Goal: Transaction & Acquisition: Subscribe to service/newsletter

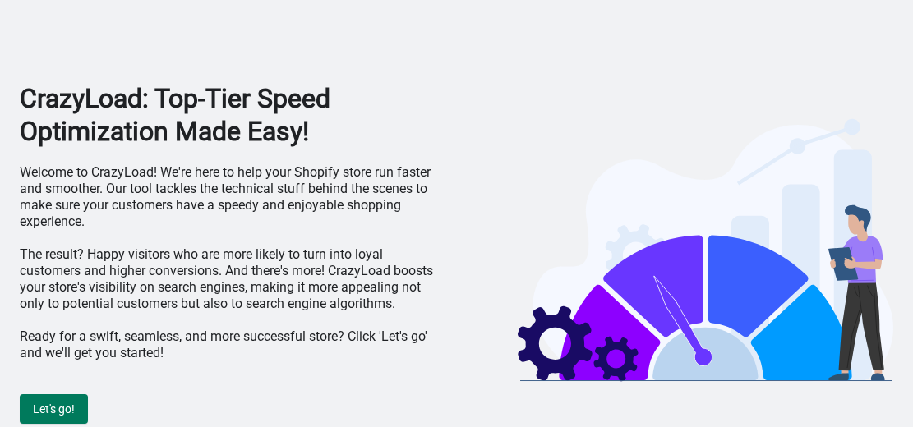
scroll to position [3, 0]
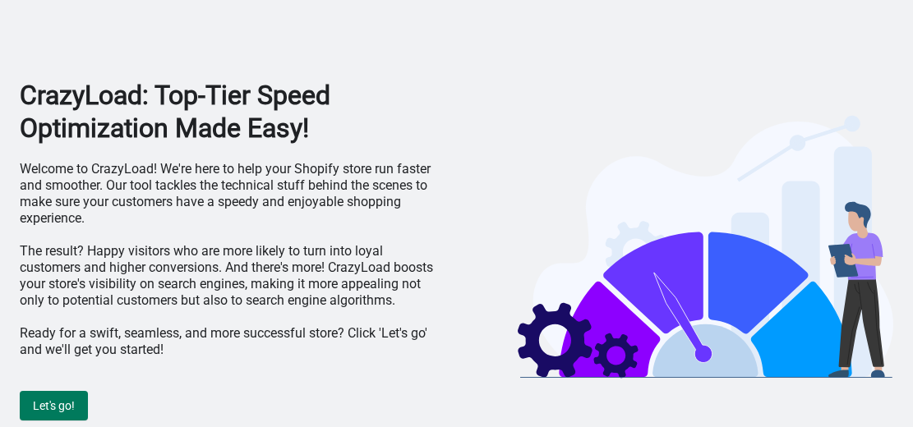
click at [66, 409] on span "Let's go!" at bounding box center [54, 406] width 42 height 13
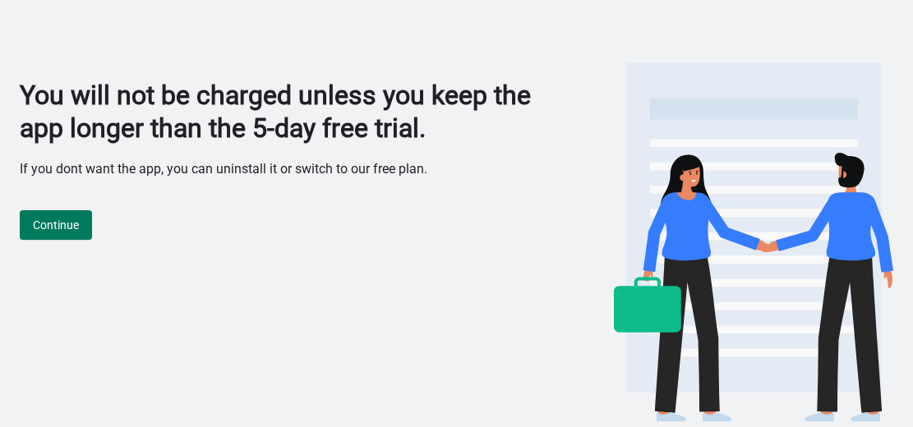
scroll to position [0, 0]
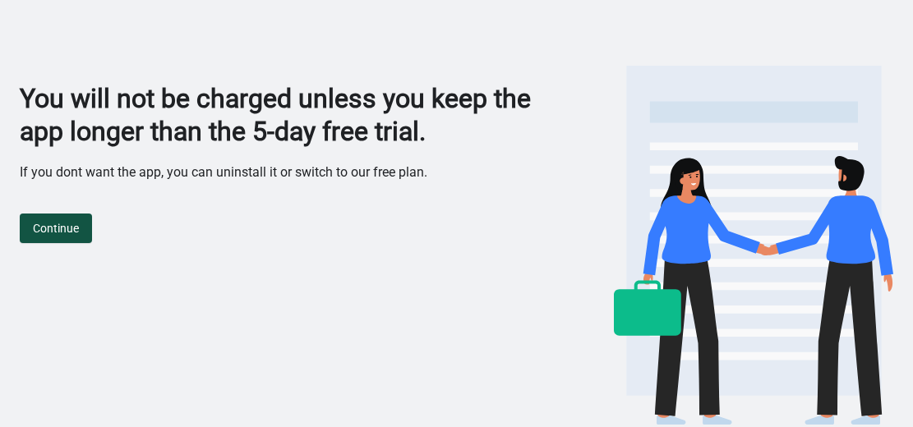
click at [39, 233] on span "Continue" at bounding box center [56, 228] width 46 height 13
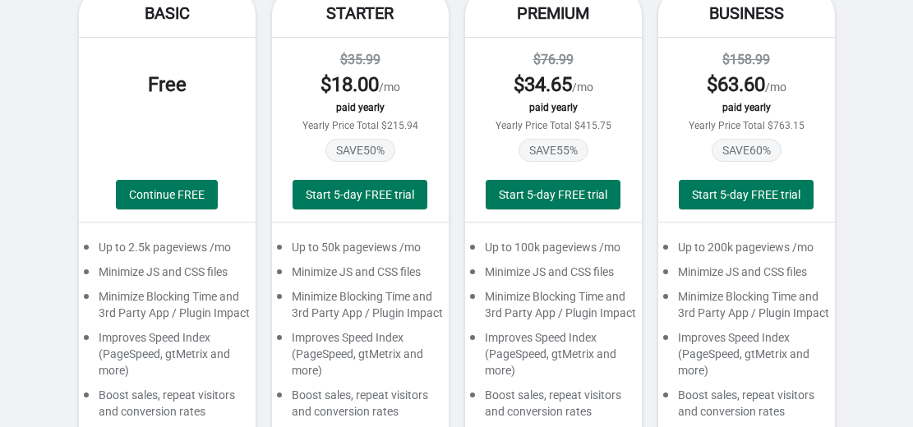
scroll to position [247, 0]
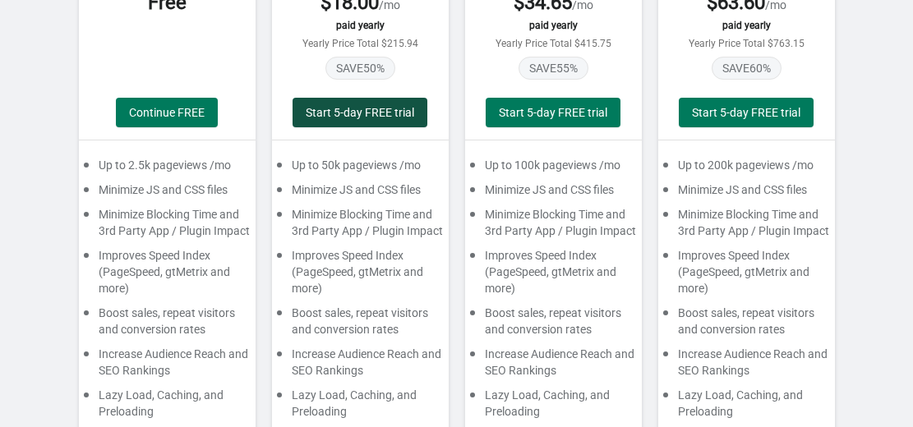
click at [401, 102] on button "Start 5-day FREE trial" at bounding box center [360, 113] width 135 height 30
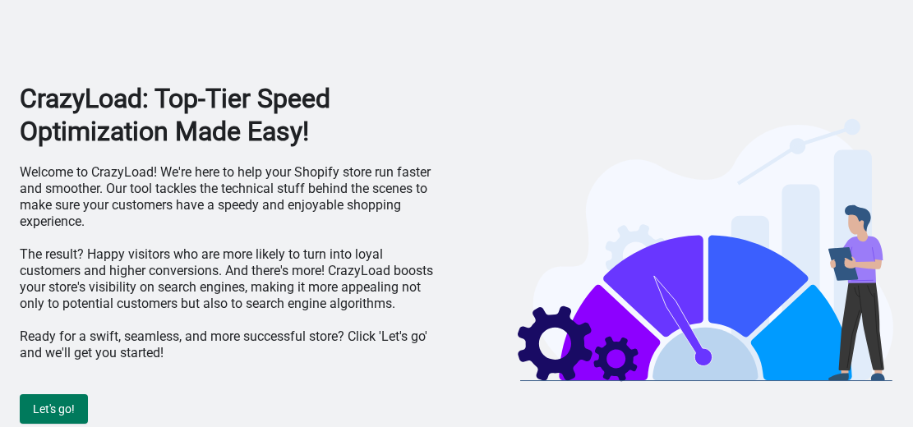
scroll to position [3, 0]
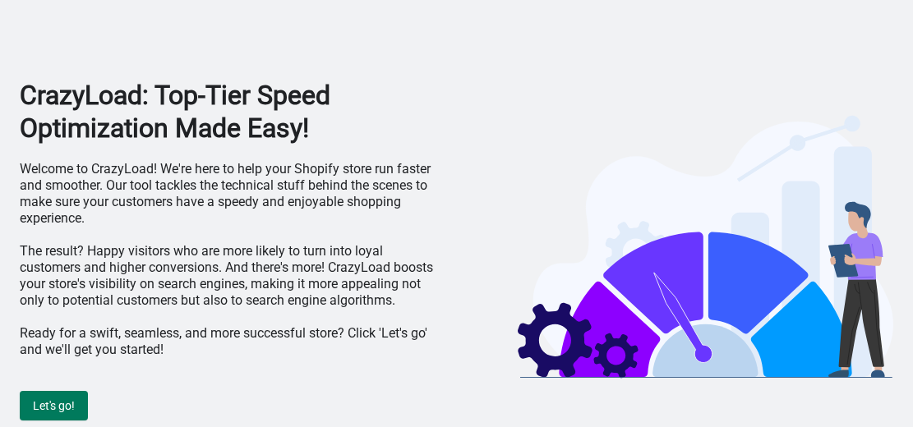
click at [58, 412] on span "Let's go!" at bounding box center [54, 406] width 42 height 13
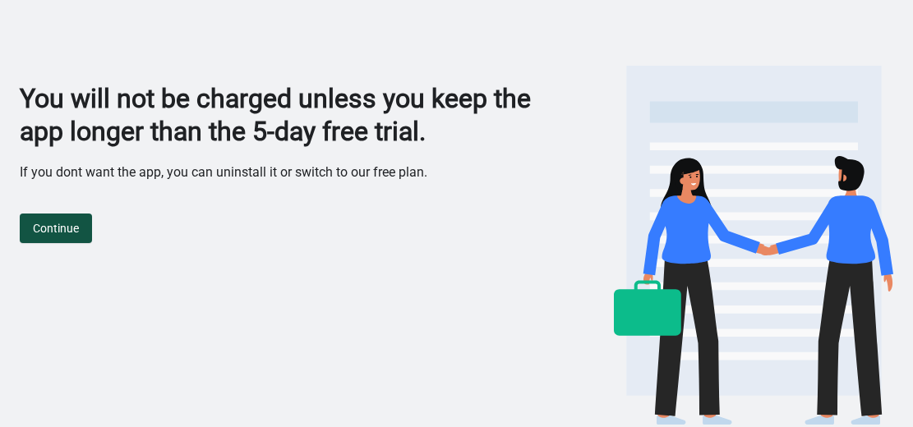
click at [81, 240] on button "Continue" at bounding box center [56, 229] width 72 height 30
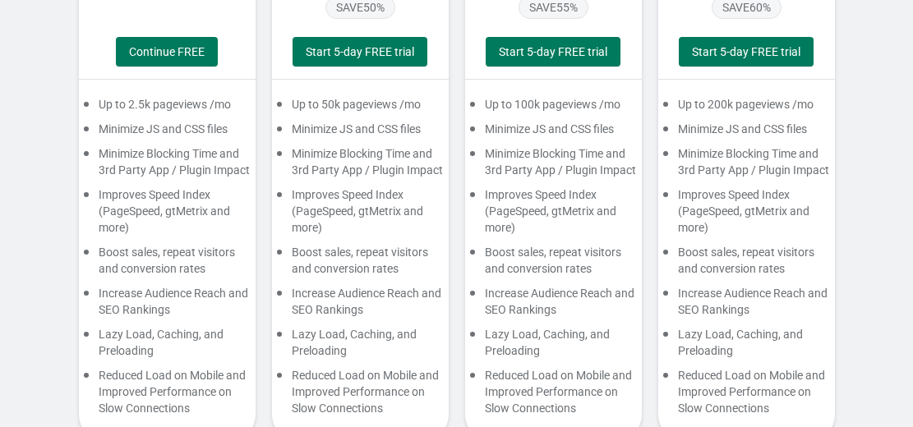
scroll to position [329, 0]
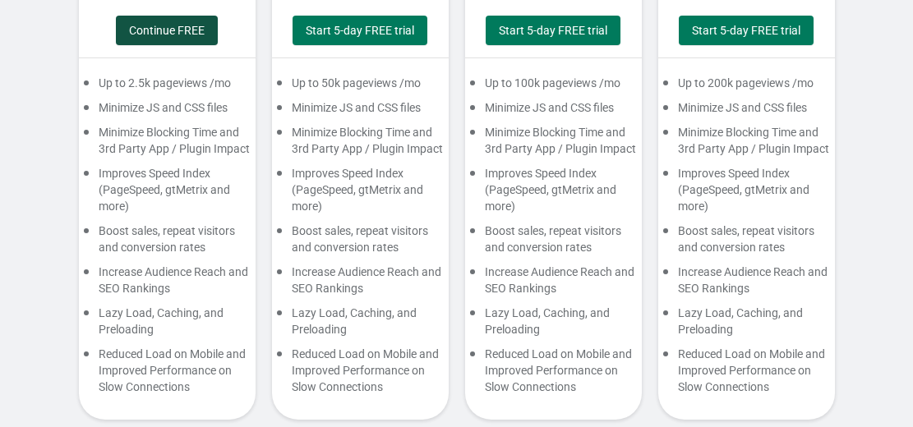
click at [193, 44] on button "Continue FREE" at bounding box center [167, 31] width 102 height 30
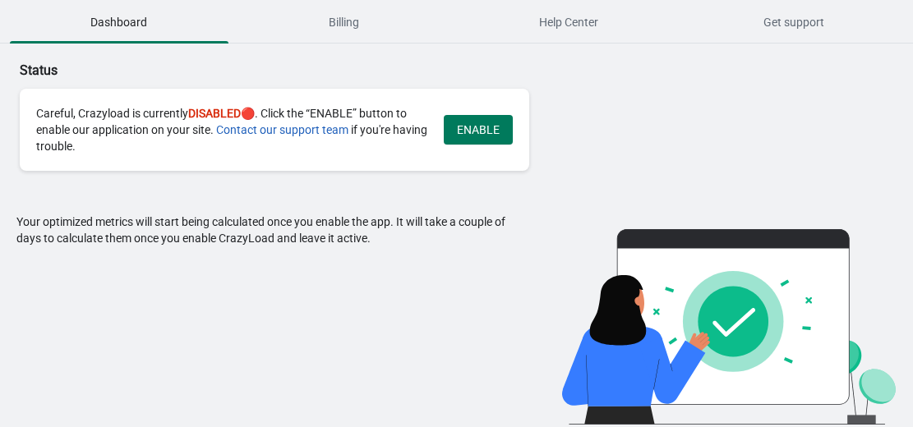
scroll to position [0, 0]
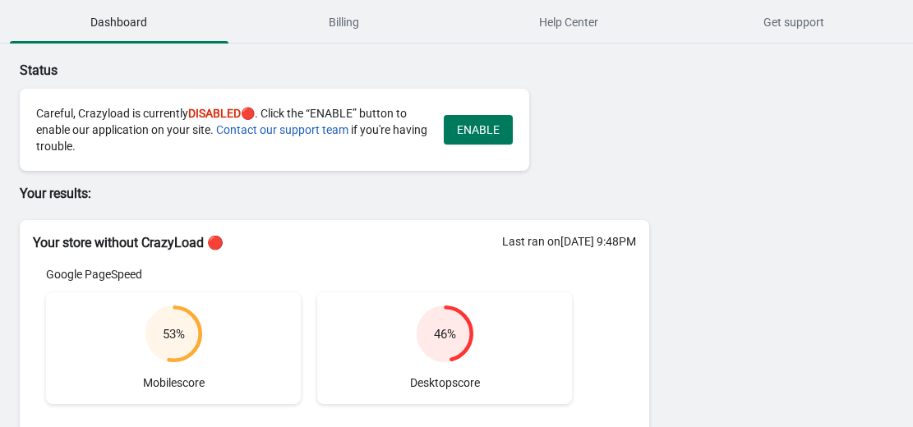
click at [471, 135] on span "ENABLE" at bounding box center [478, 129] width 43 height 13
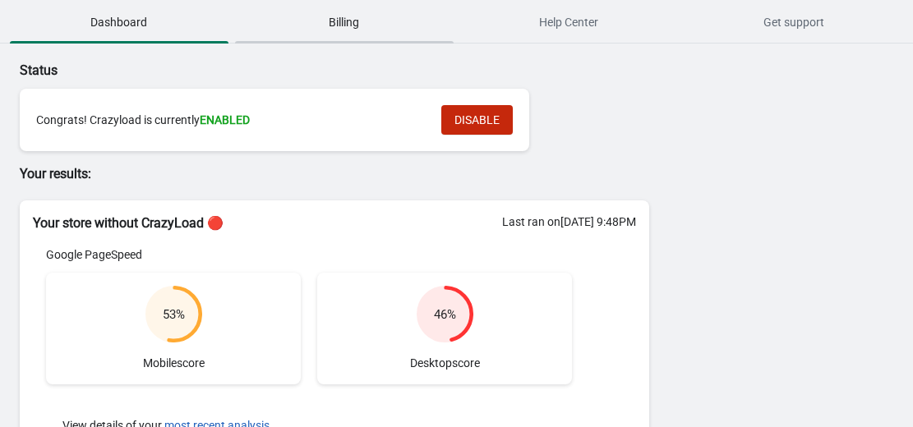
click at [365, 35] on span "Billing" at bounding box center [344, 22] width 219 height 30
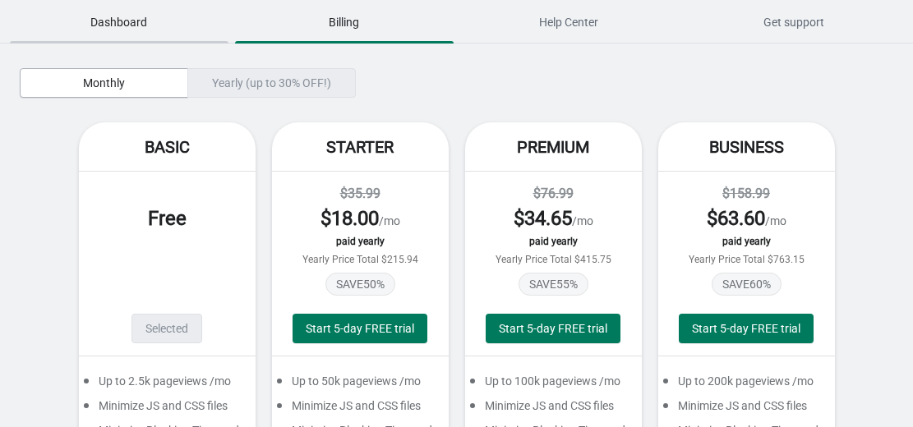
click at [174, 20] on span "Dashboard" at bounding box center [119, 22] width 219 height 30
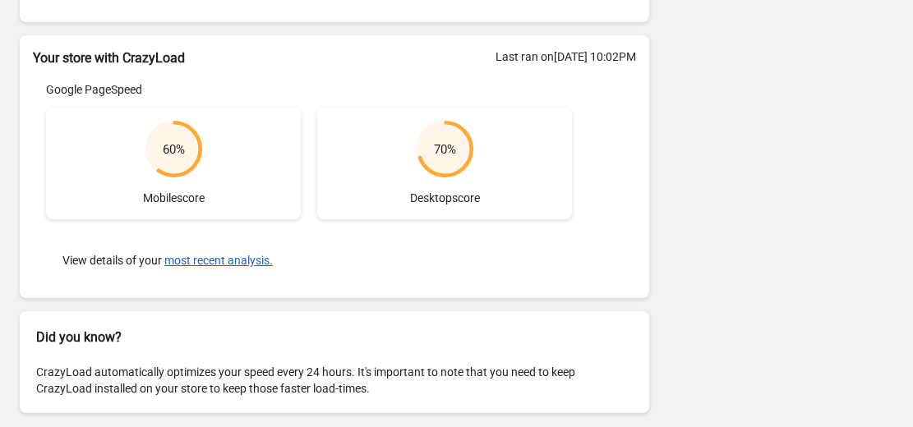
scroll to position [450, 0]
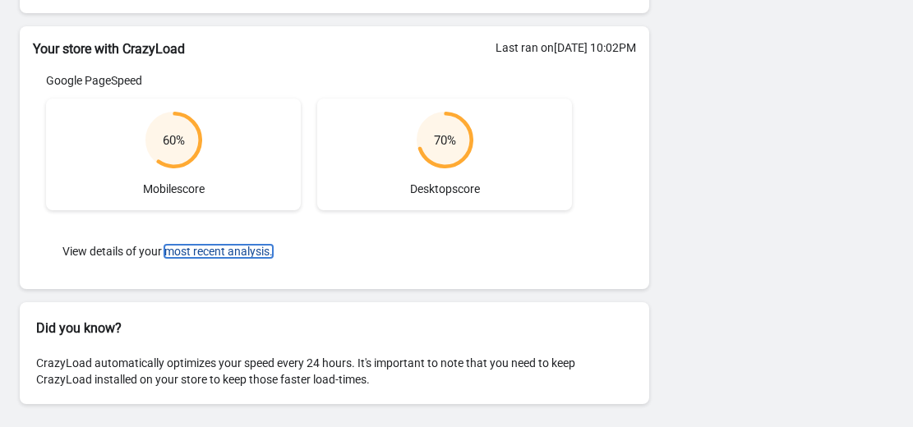
click at [260, 245] on button "most recent analysis." at bounding box center [218, 251] width 109 height 13
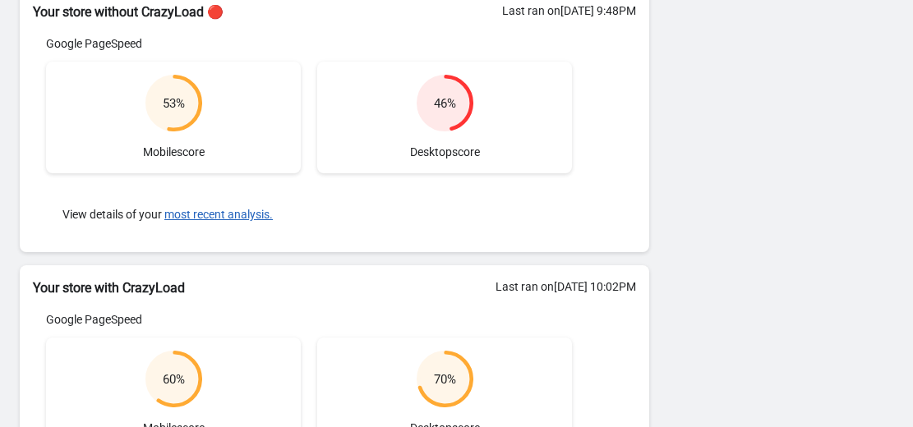
scroll to position [39, 0]
